Goal: Check status: Check status

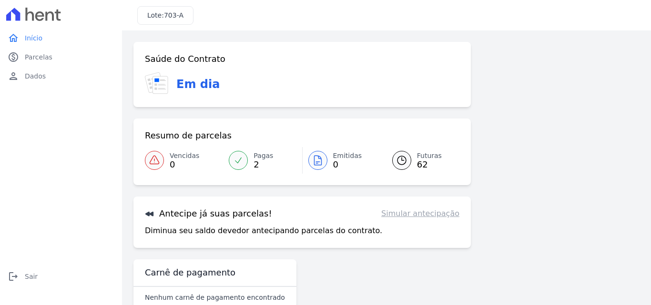
click at [175, 235] on p "Diminua seu saldo devedor antecipando parcelas do contrato." at bounding box center [263, 230] width 237 height 11
click at [62, 59] on link "paid Parcelas" at bounding box center [61, 57] width 114 height 19
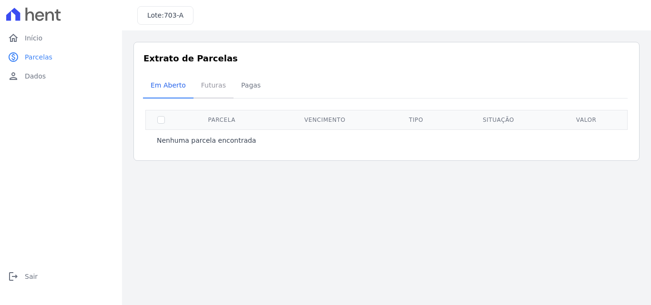
click at [212, 84] on span "Futuras" at bounding box center [213, 85] width 36 height 19
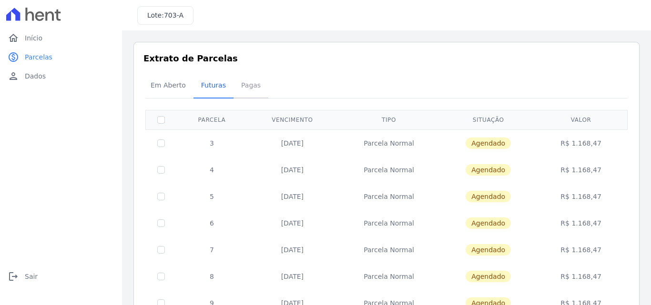
click at [246, 83] on span "Pagas" at bounding box center [250, 85] width 31 height 19
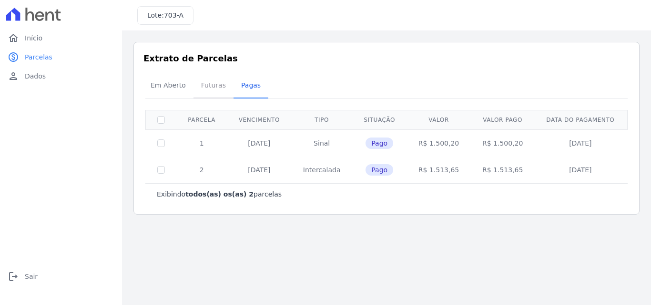
click at [205, 86] on span "Futuras" at bounding box center [213, 85] width 36 height 19
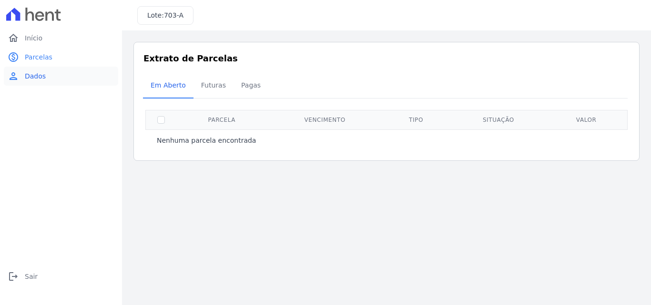
click at [50, 82] on link "person Dados" at bounding box center [61, 76] width 114 height 19
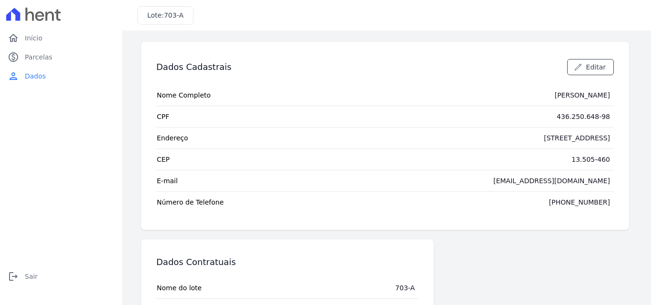
click at [168, 19] on span "703-A" at bounding box center [174, 15] width 20 height 8
click at [41, 38] on link "home Início" at bounding box center [61, 38] width 114 height 19
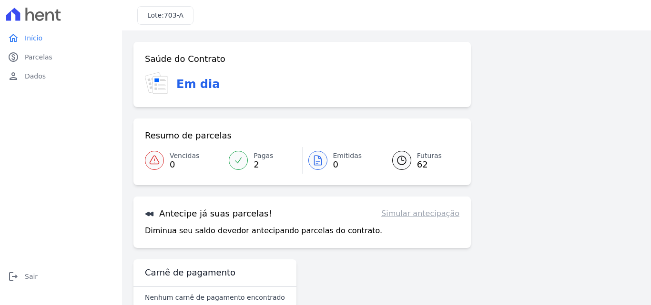
scroll to position [22, 0]
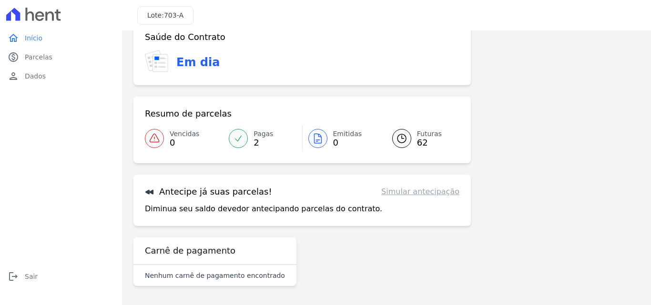
click at [303, 141] on link "Emitidas 0" at bounding box center [342, 138] width 78 height 27
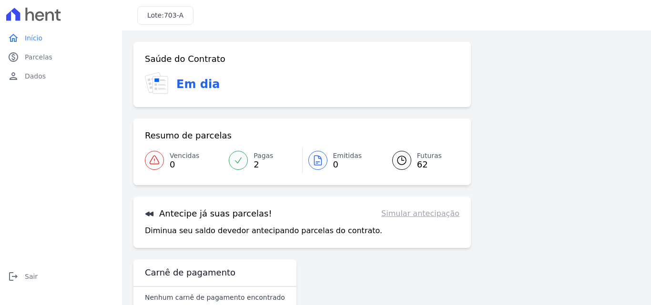
click at [249, 161] on link "Pagas 2" at bounding box center [262, 160] width 79 height 27
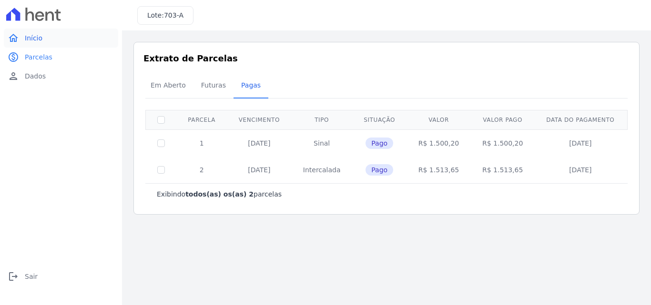
click at [48, 34] on link "home Início" at bounding box center [61, 38] width 114 height 19
